Goal: Task Accomplishment & Management: Complete application form

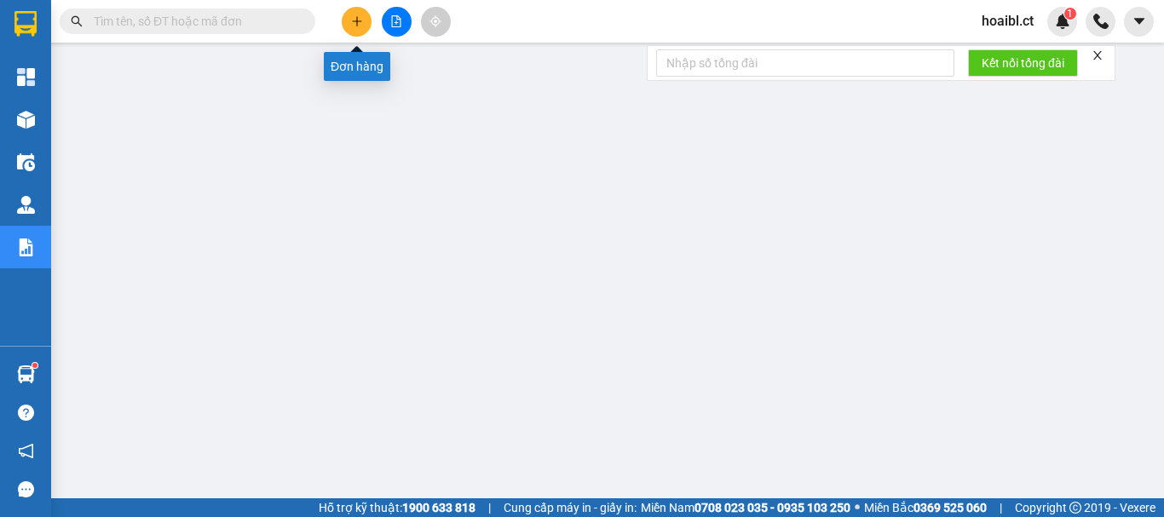
click at [365, 17] on button at bounding box center [357, 22] width 30 height 30
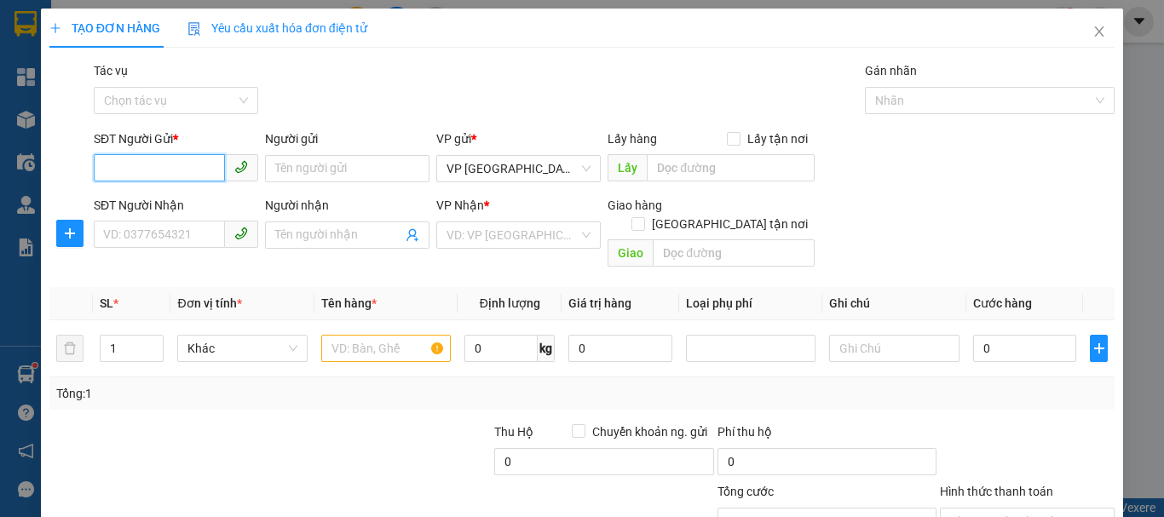
click at [148, 170] on input "SĐT Người Gửi *" at bounding box center [159, 167] width 131 height 27
type input "0358499525"
click at [161, 203] on div "0358499525" at bounding box center [174, 202] width 142 height 19
type input "0363037345"
type input "TĨNH GIA THANH HÓA"
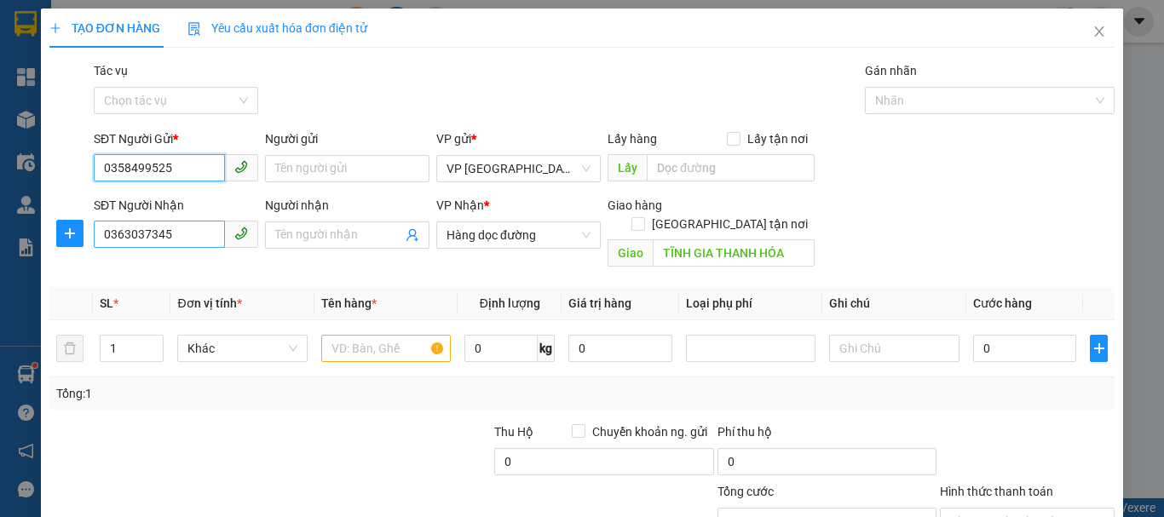
type input "50.000"
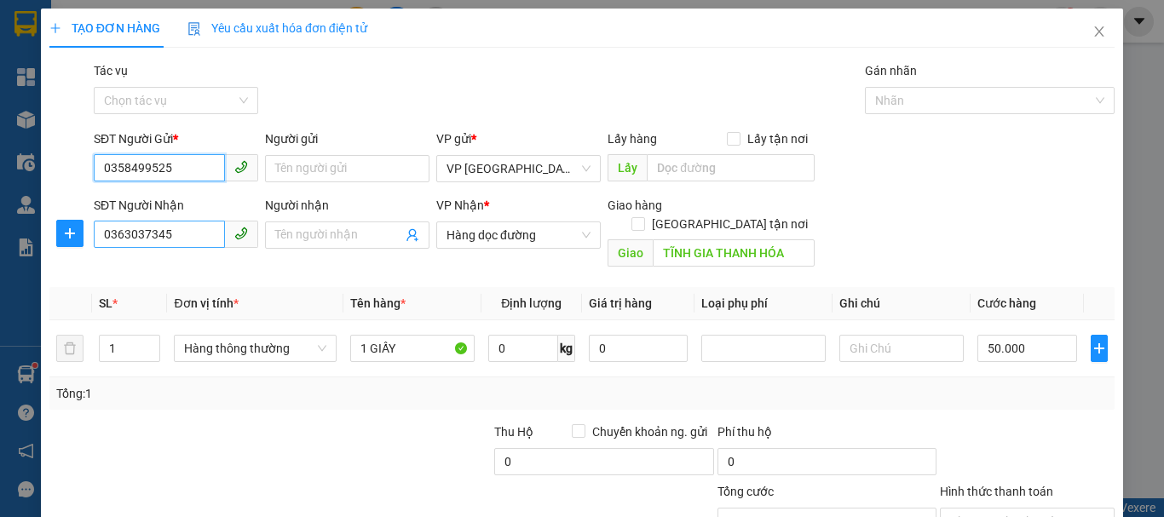
type input "0358499525"
click at [186, 237] on input "0363037345" at bounding box center [159, 234] width 131 height 27
click at [479, 239] on span "Hàng dọc đường" at bounding box center [518, 235] width 144 height 26
type input "0912364430"
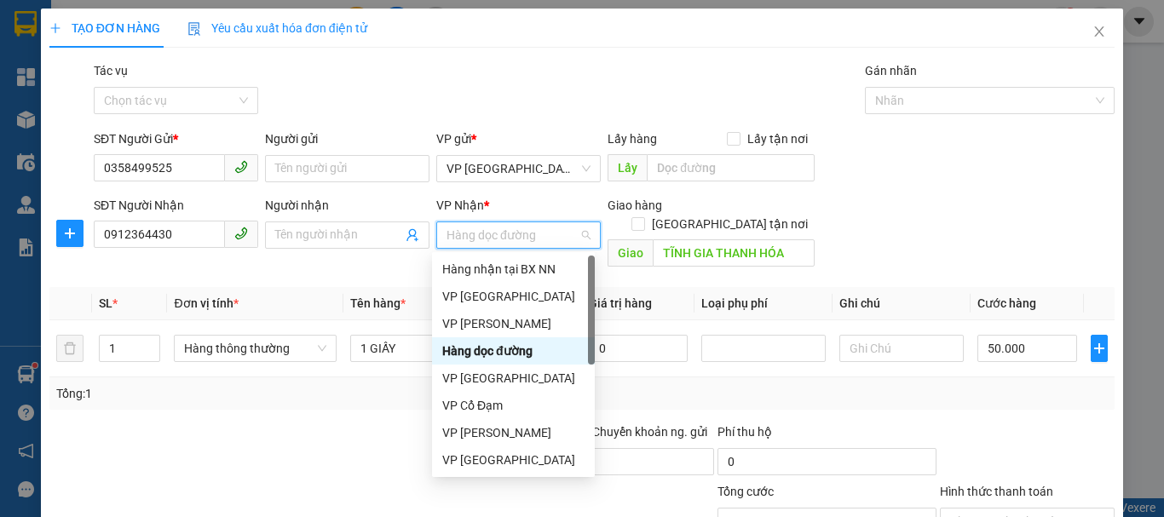
click at [479, 239] on span "Hàng dọc đường" at bounding box center [518, 235] width 144 height 26
click at [484, 332] on div "VP [PERSON_NAME]" at bounding box center [513, 323] width 142 height 19
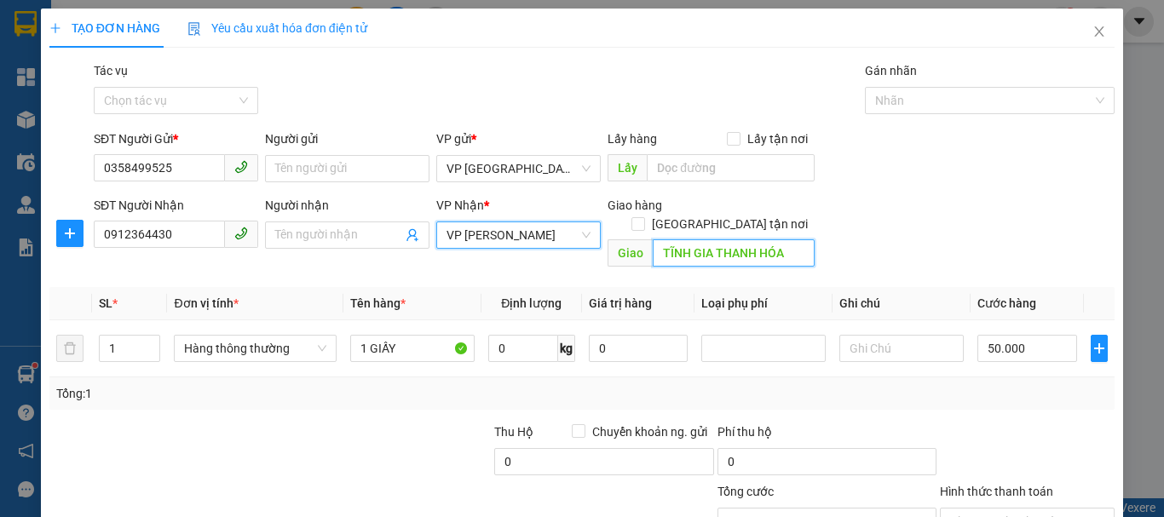
click at [676, 239] on input "TĨNH GIA THANH HÓA" at bounding box center [734, 252] width 162 height 27
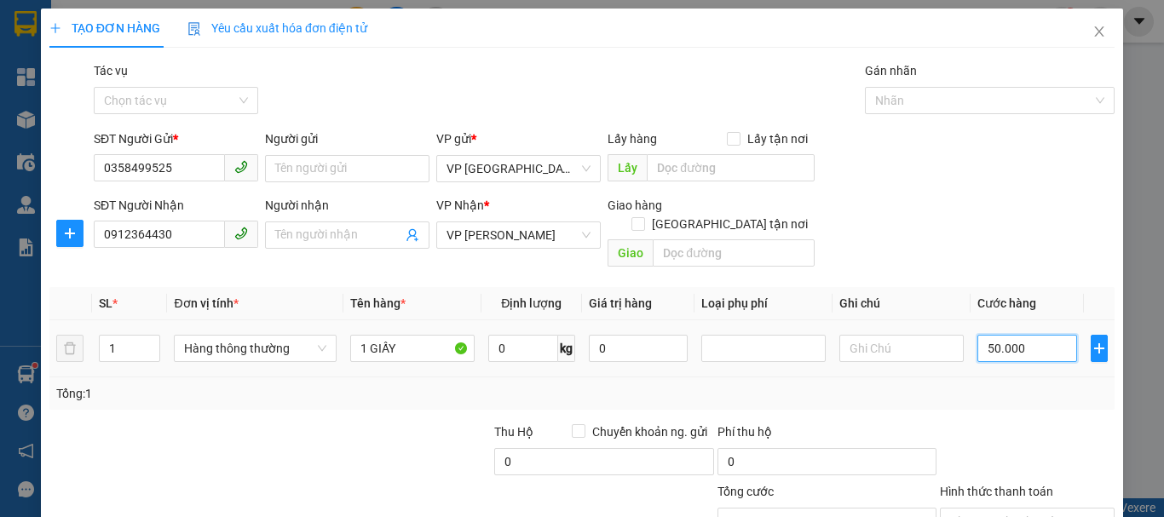
click at [993, 335] on input "50.000" at bounding box center [1027, 348] width 100 height 27
type input "4"
type input "40"
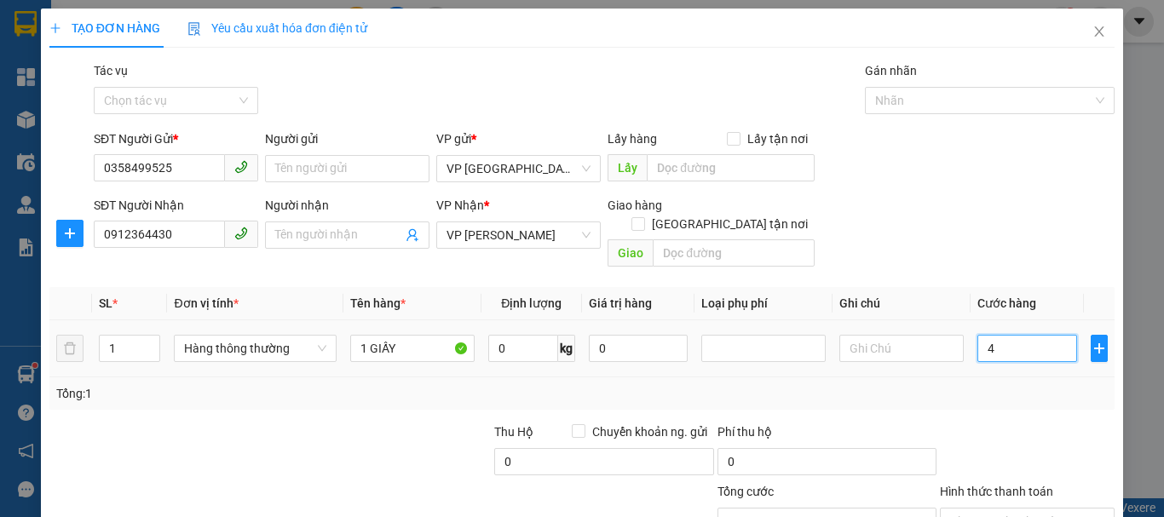
type input "40"
type input "40.000"
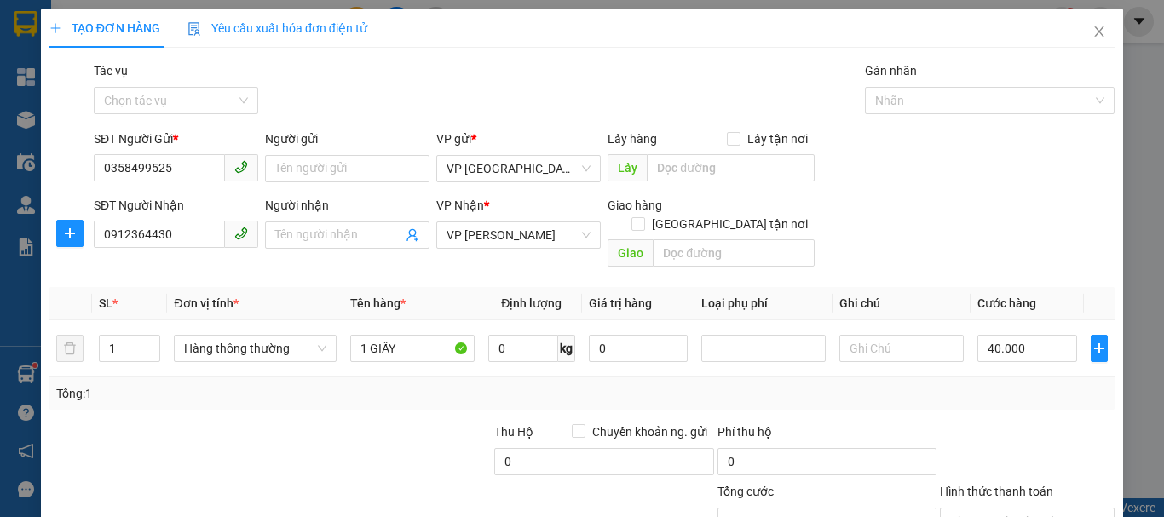
click at [1010, 437] on div at bounding box center [1027, 453] width 178 height 60
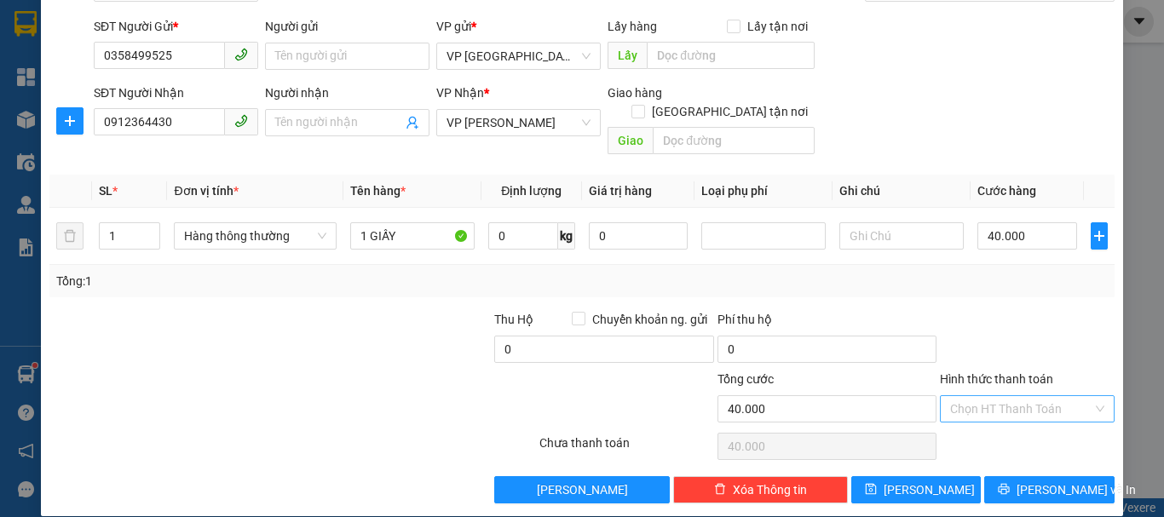
scroll to position [113, 0]
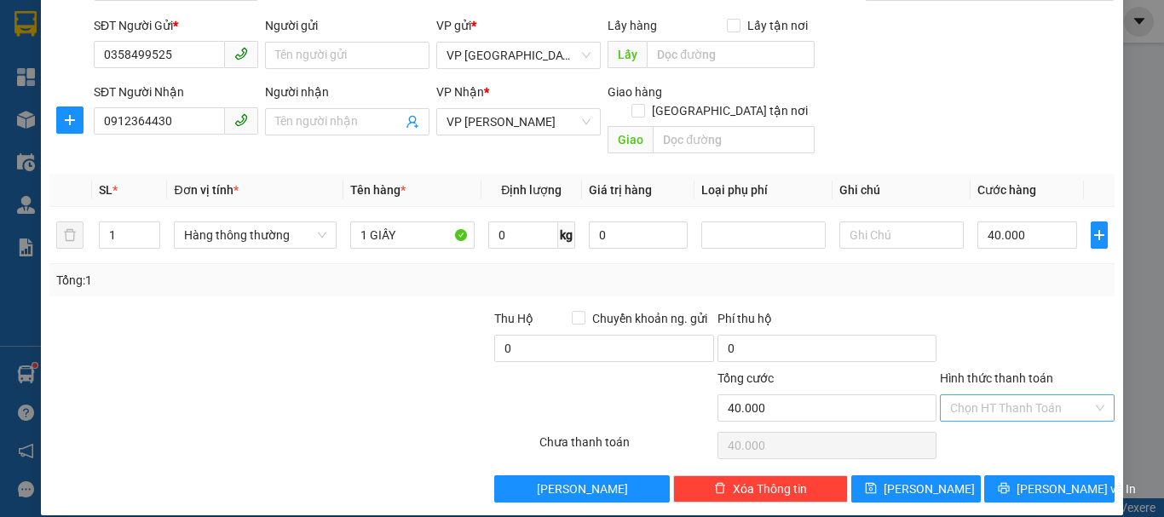
click at [984, 395] on input "Hình thức thanh toán" at bounding box center [1021, 408] width 142 height 26
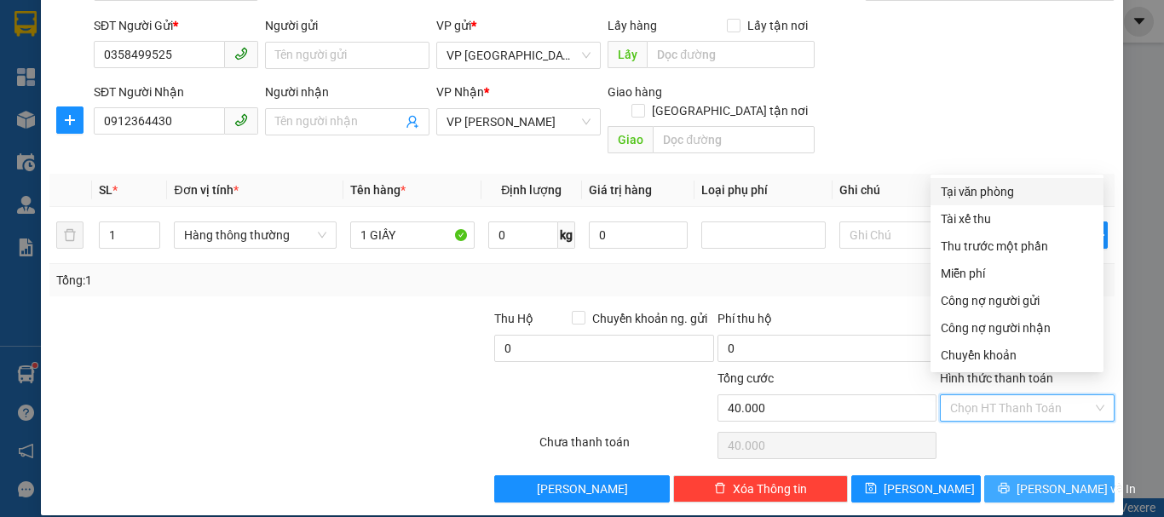
click at [1038, 480] on span "[PERSON_NAME] và In" at bounding box center [1075, 489] width 119 height 19
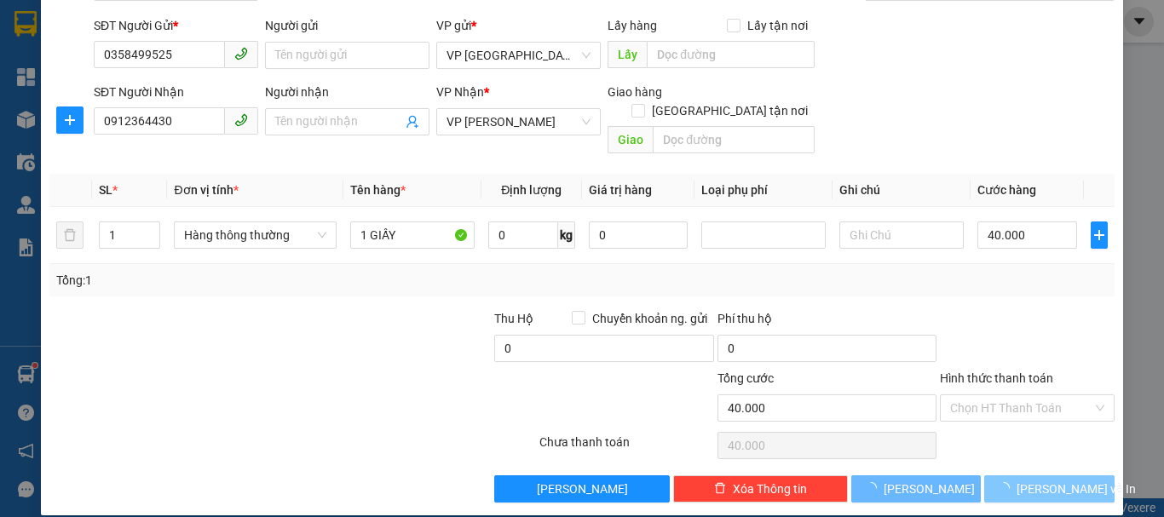
click at [1038, 480] on span "[PERSON_NAME] và In" at bounding box center [1075, 489] width 119 height 19
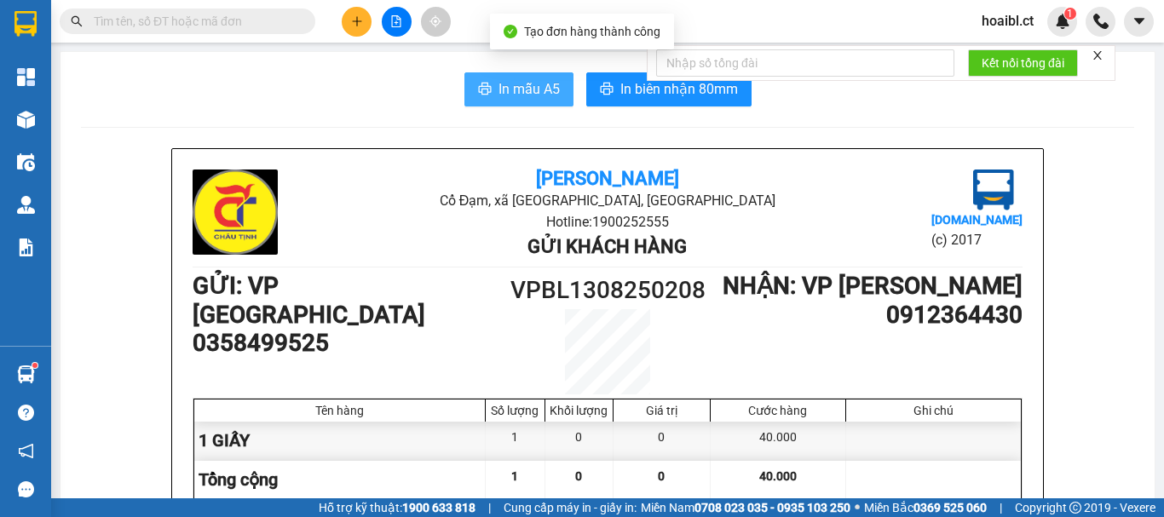
click at [502, 99] on span "In mẫu A5" at bounding box center [528, 88] width 61 height 21
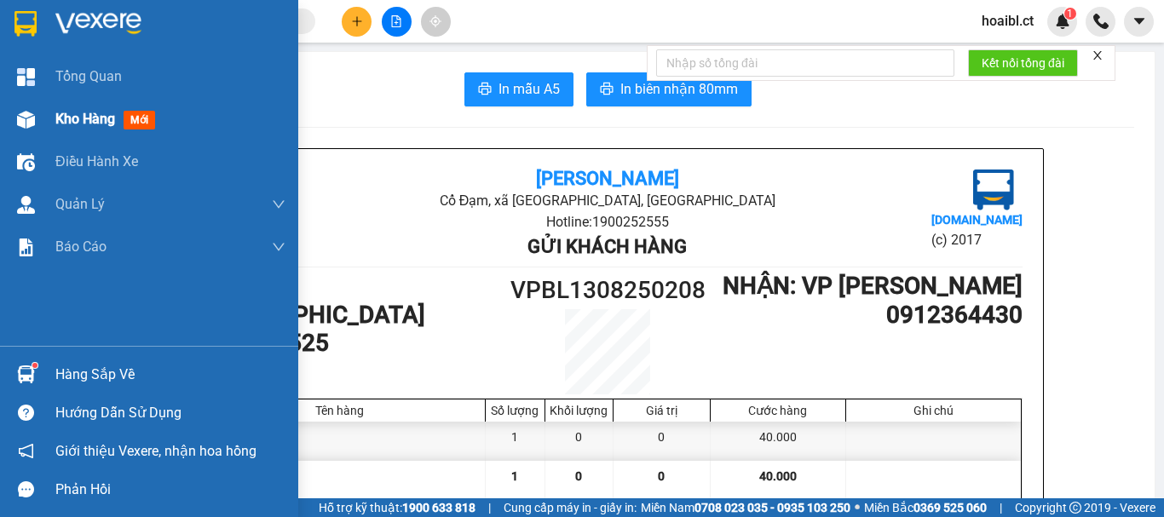
click at [35, 117] on div at bounding box center [26, 120] width 30 height 30
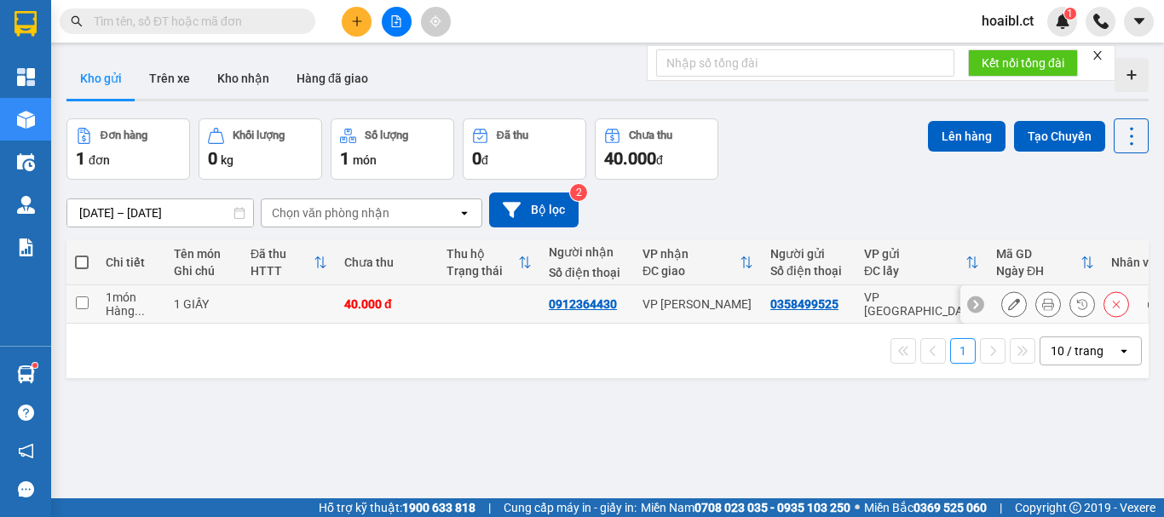
click at [389, 305] on div "40.000 đ" at bounding box center [386, 304] width 85 height 14
checkbox input "true"
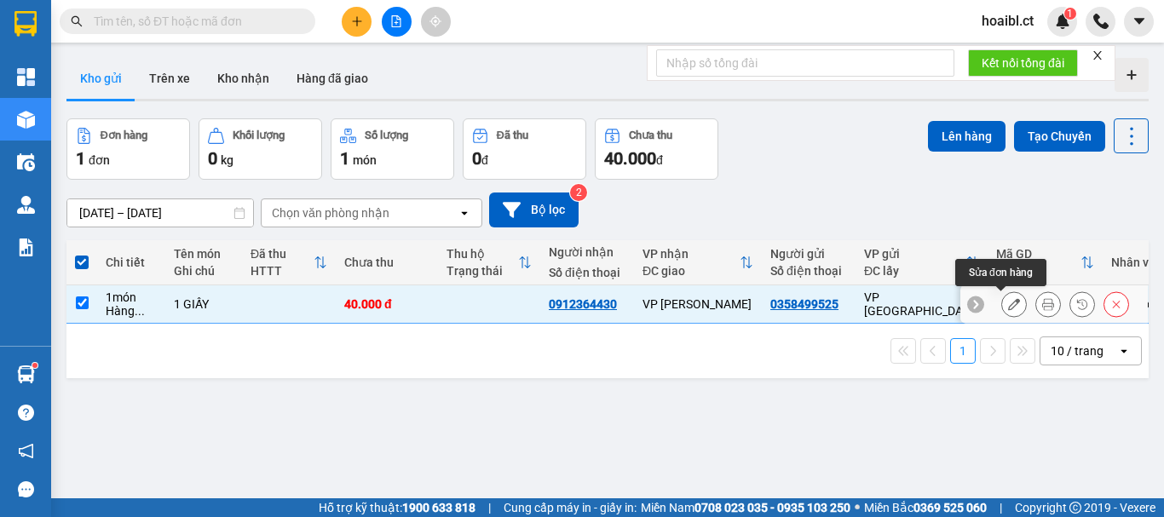
click at [1008, 303] on icon at bounding box center [1014, 304] width 12 height 12
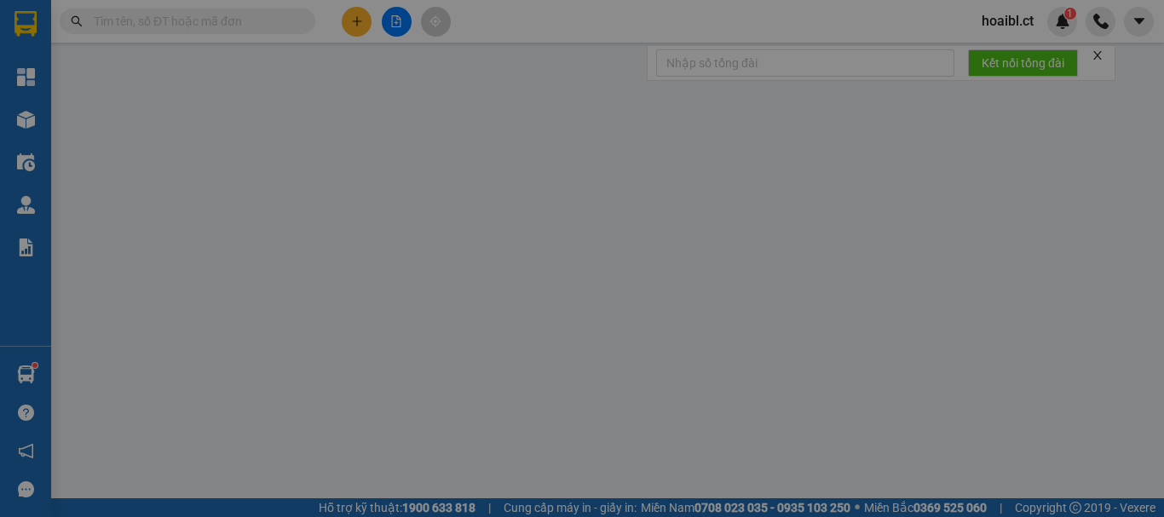
type input "0358499525"
type input "0912364430"
type input "40.000"
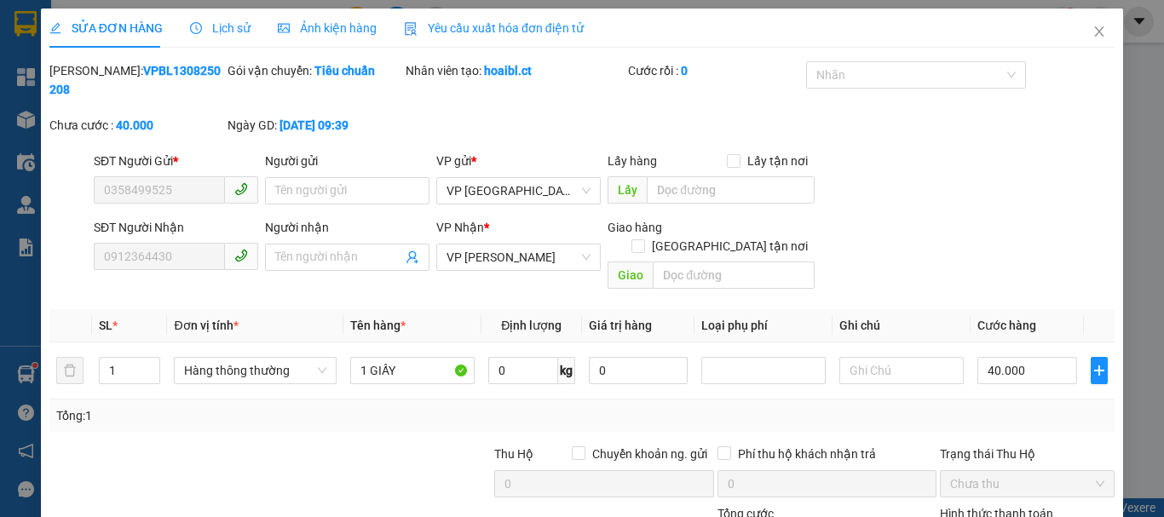
scroll to position [117, 0]
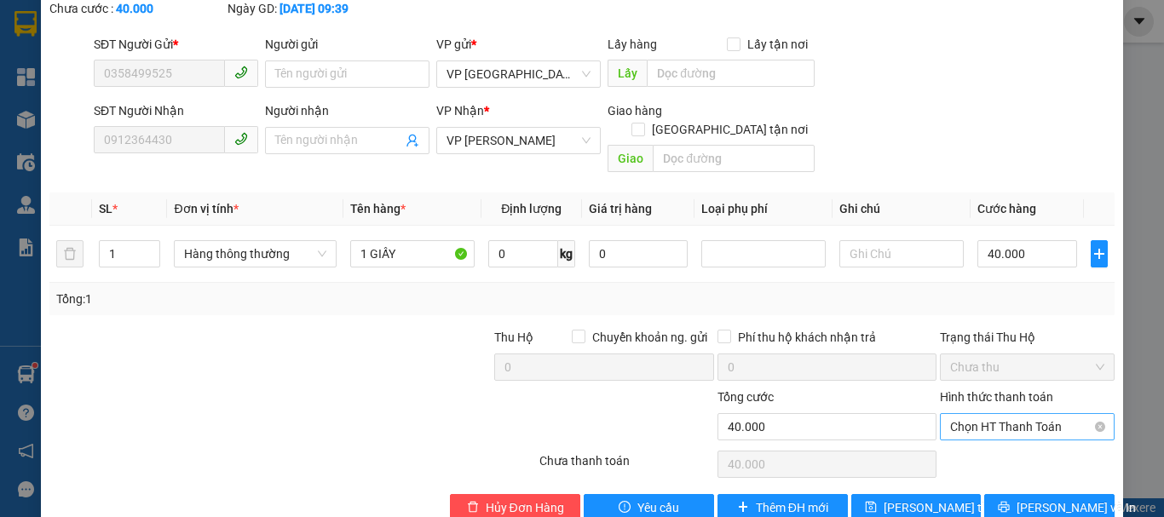
click at [975, 414] on span "Chọn HT Thanh Toán" at bounding box center [1027, 427] width 154 height 26
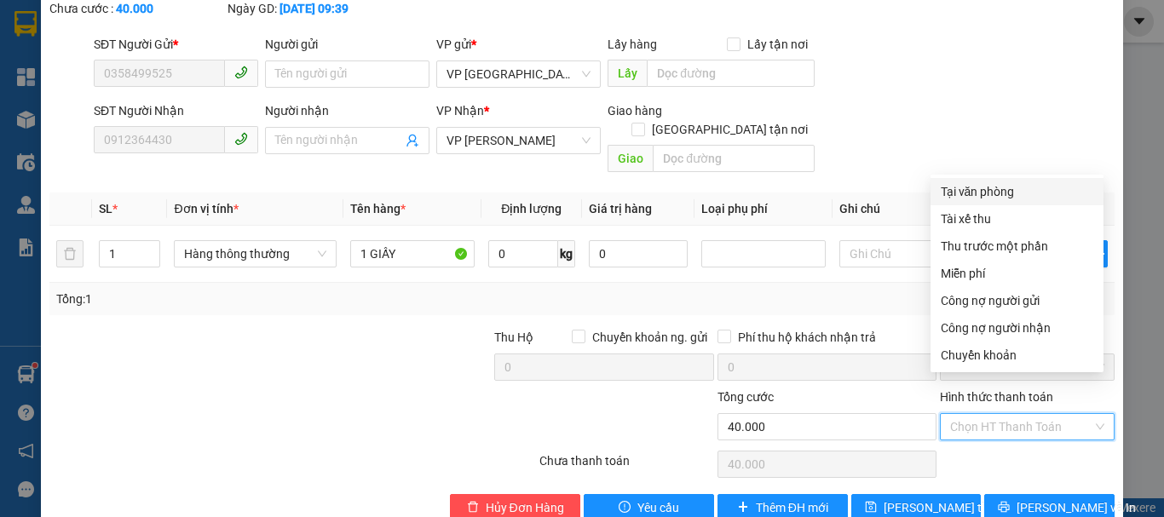
click at [975, 192] on div "Tại văn phòng" at bounding box center [1017, 191] width 152 height 19
type input "0"
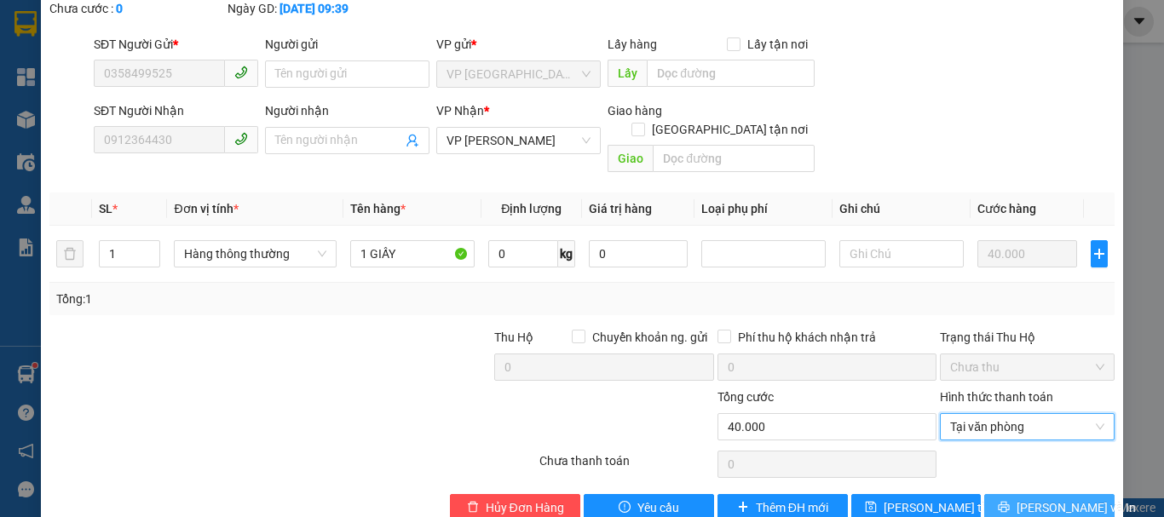
click at [1049, 498] on span "[PERSON_NAME] và In" at bounding box center [1075, 507] width 119 height 19
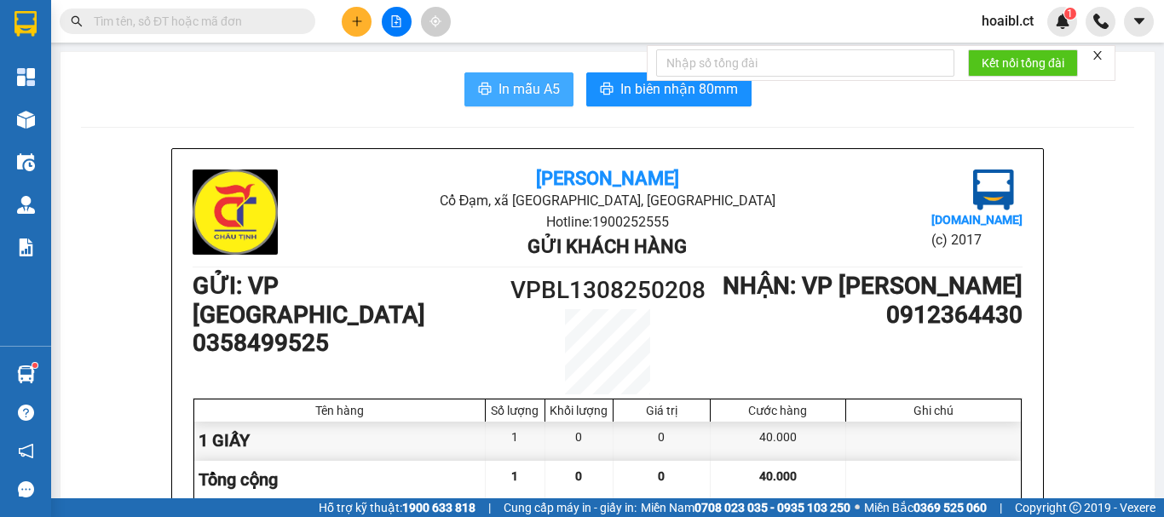
click at [515, 95] on span "In mẫu A5" at bounding box center [528, 88] width 61 height 21
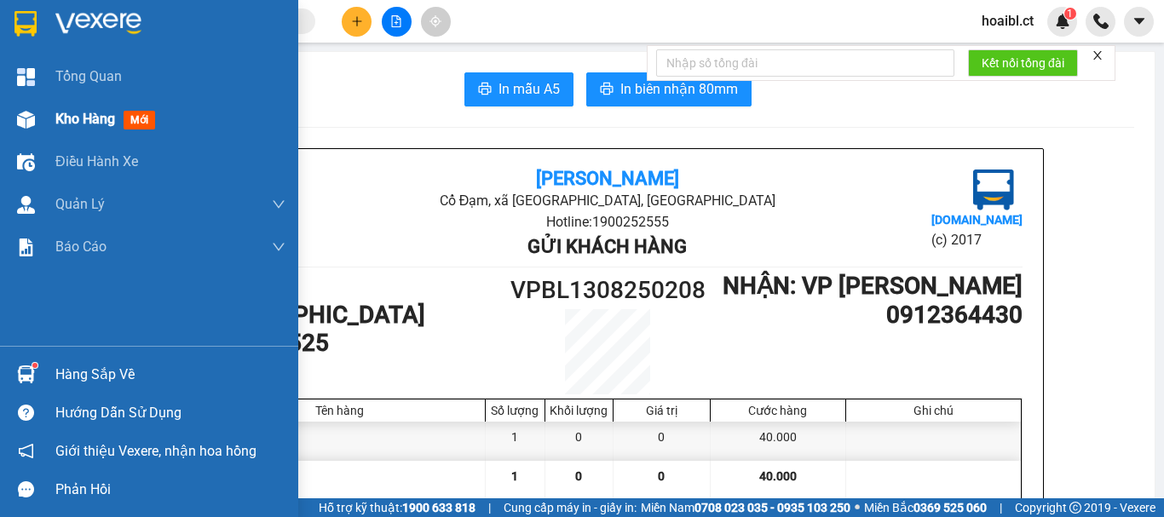
click at [17, 121] on img at bounding box center [26, 120] width 18 height 18
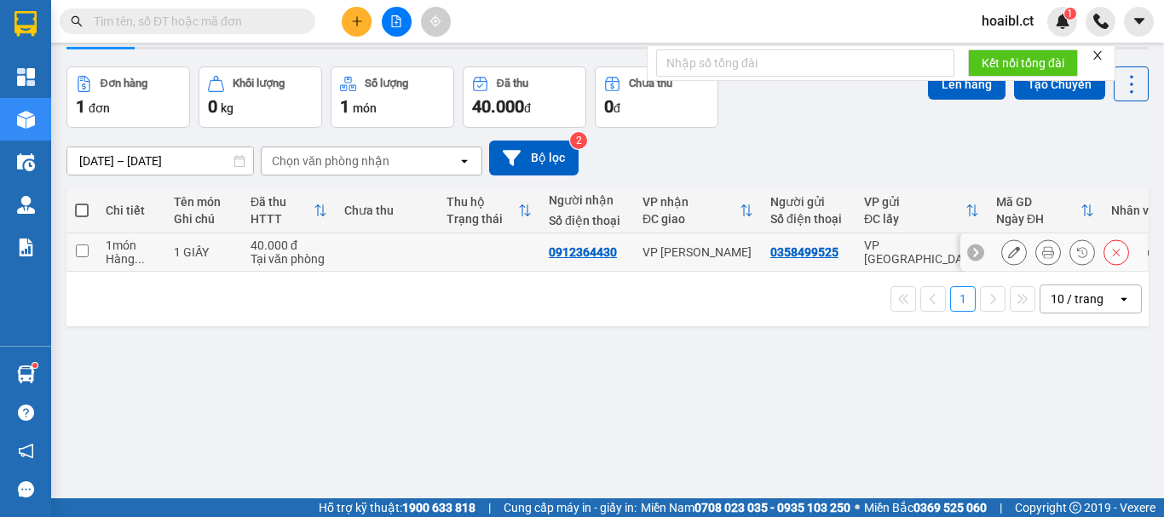
scroll to position [78, 0]
